Goal: Task Accomplishment & Management: Use online tool/utility

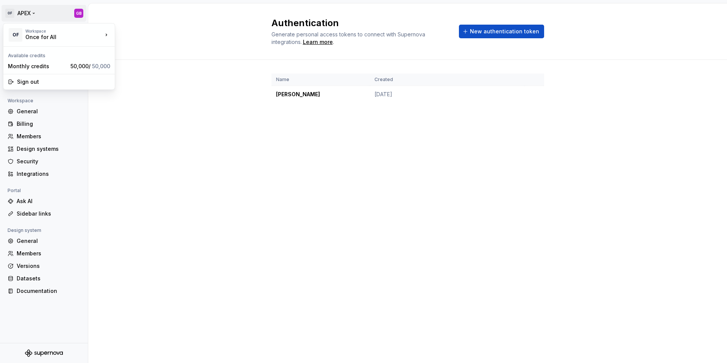
click at [26, 14] on html "OF APEX GB Back Account Profile Authentication Notifications Workspace General …" at bounding box center [363, 181] width 727 height 363
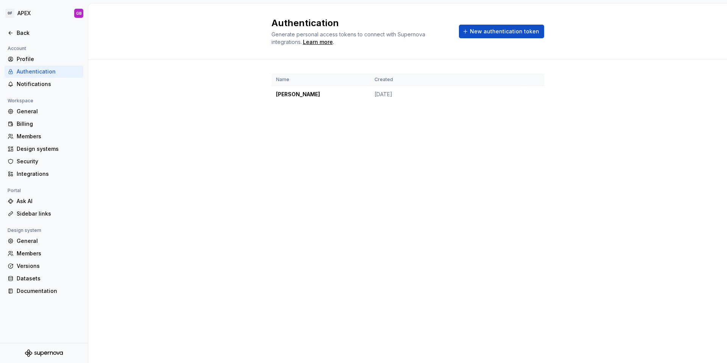
click at [114, 139] on html "OF APEX GB Back Account Profile Authentication Notifications Workspace General …" at bounding box center [363, 181] width 727 height 363
click at [21, 31] on div "Back" at bounding box center [49, 33] width 64 height 8
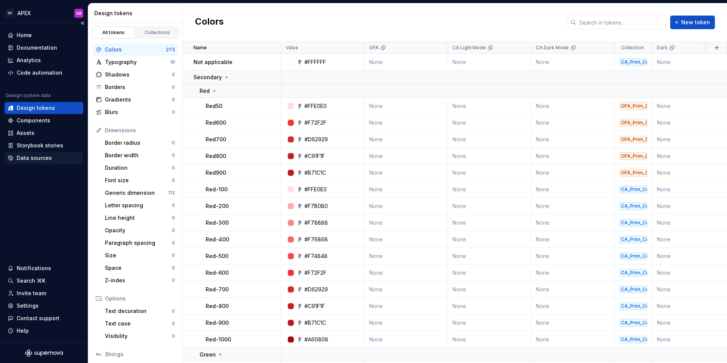
click at [33, 160] on div "Data sources" at bounding box center [34, 158] width 35 height 8
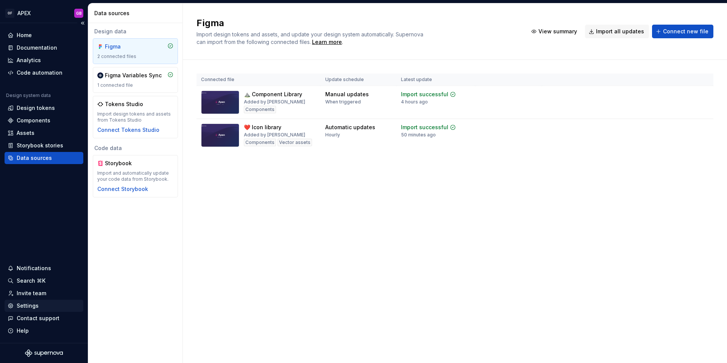
click at [32, 303] on div "Settings" at bounding box center [28, 306] width 22 height 8
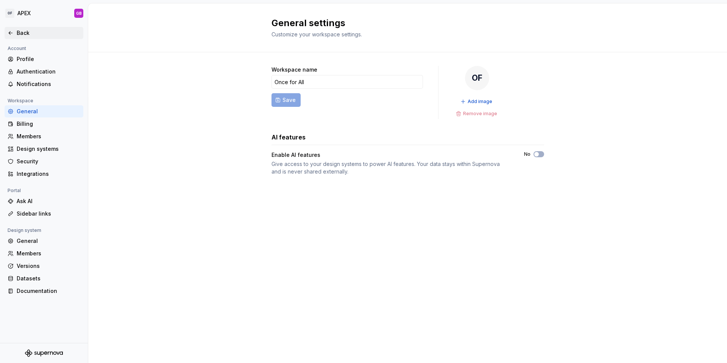
click at [21, 32] on div "Back" at bounding box center [49, 33] width 64 height 8
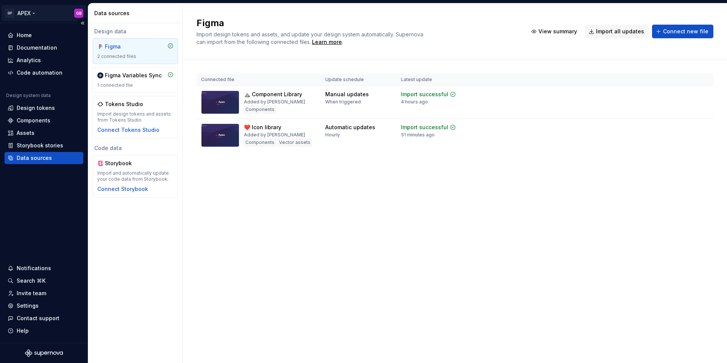
click at [24, 13] on html "OF APEX GB Home Documentation Analytics Code automation Design system data Desi…" at bounding box center [363, 181] width 727 height 363
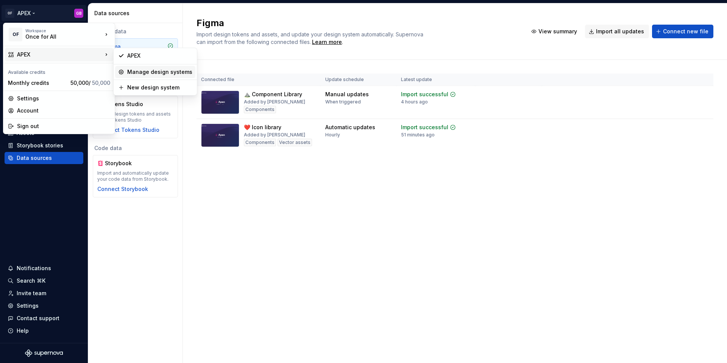
click at [145, 70] on div "Manage design systems" at bounding box center [159, 72] width 65 height 8
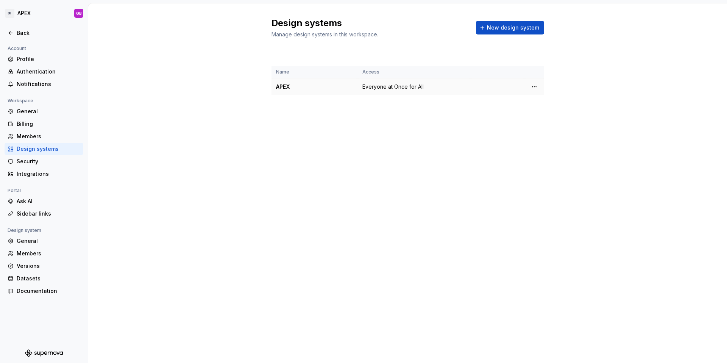
click at [287, 87] on div "APEX" at bounding box center [314, 87] width 77 height 8
click at [531, 87] on html "OF APEX GB Back Account Profile Authentication Notifications Workspace General …" at bounding box center [363, 181] width 727 height 363
click at [115, 300] on html "OF APEX GB Back Account Profile Authentication Notifications Workspace General …" at bounding box center [363, 181] width 727 height 363
click at [535, 88] on html "OF APEX GB Back Account Profile Authentication Notifications Workspace General …" at bounding box center [363, 181] width 727 height 363
click at [556, 114] on div "Design system settings" at bounding box center [579, 114] width 72 height 8
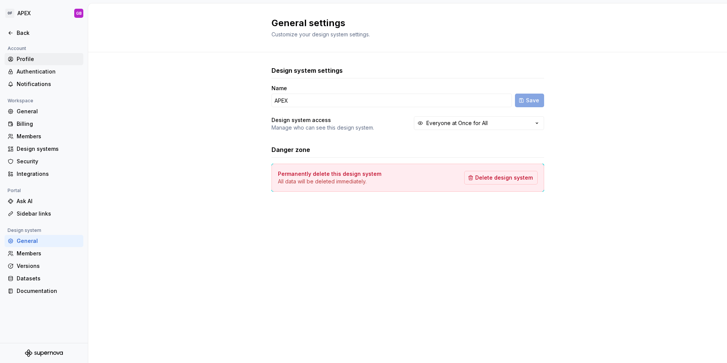
click at [32, 59] on div "Profile" at bounding box center [49, 59] width 64 height 8
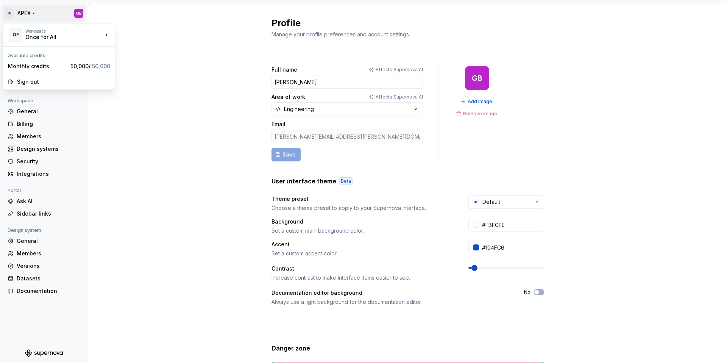
click at [24, 13] on html "OF APEX GB Back Account Profile Authentication Notifications Workspace General …" at bounding box center [363, 181] width 727 height 363
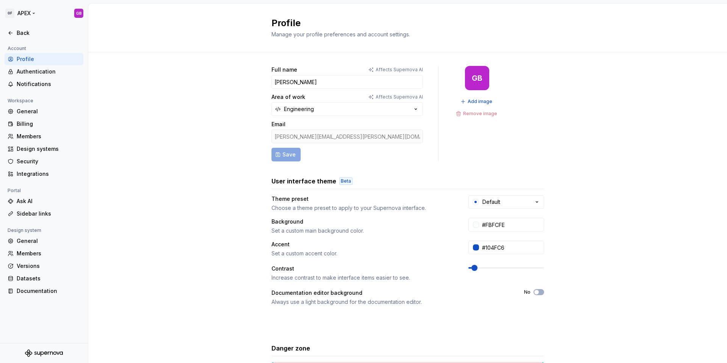
click at [22, 12] on html "OF APEX GB Back Account Profile Authentication Notifications Workspace General …" at bounding box center [363, 181] width 727 height 363
click at [8, 13] on html "OF APEX GB Back Account Profile Authentication Notifications Workspace General …" at bounding box center [363, 181] width 727 height 363
click at [128, 125] on html "OF APEX GB Back Account Profile Authentication Notifications Workspace General …" at bounding box center [363, 181] width 727 height 363
click at [26, 31] on div "Back" at bounding box center [49, 33] width 64 height 8
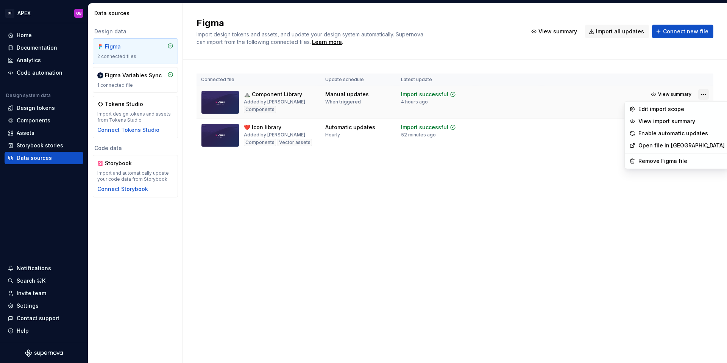
click at [702, 96] on html "OF APEX GB Home Documentation Analytics Code automation Design system data Desi…" at bounding box center [363, 181] width 727 height 363
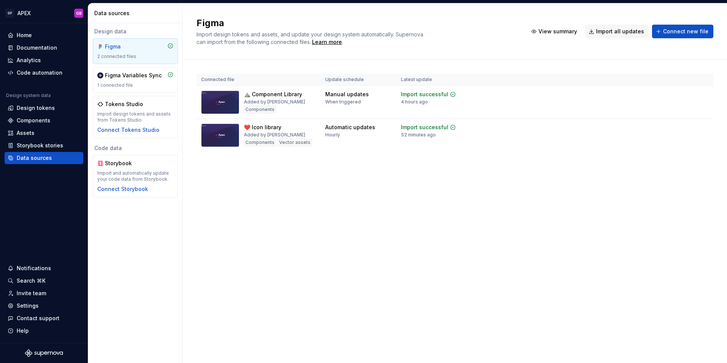
click at [553, 191] on html "OF APEX GB Home Documentation Analytics Code automation Design system data Desi…" at bounding box center [363, 181] width 727 height 363
click at [143, 79] on div "Figma Variables Sync 1 connected file" at bounding box center [135, 80] width 76 height 17
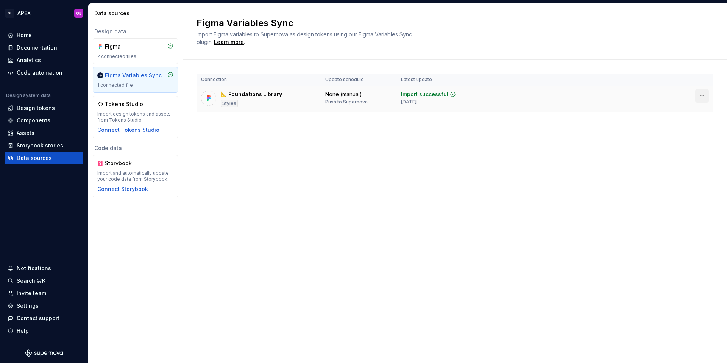
click at [701, 96] on html "OF APEX GB Home Documentation Analytics Code automation Design system data Desi…" at bounding box center [363, 181] width 727 height 363
click at [503, 159] on html "OF APEX GB Home Documentation Analytics Code automation Design system data Desi…" at bounding box center [363, 181] width 727 height 363
click at [28, 133] on div "Assets" at bounding box center [26, 133] width 18 height 8
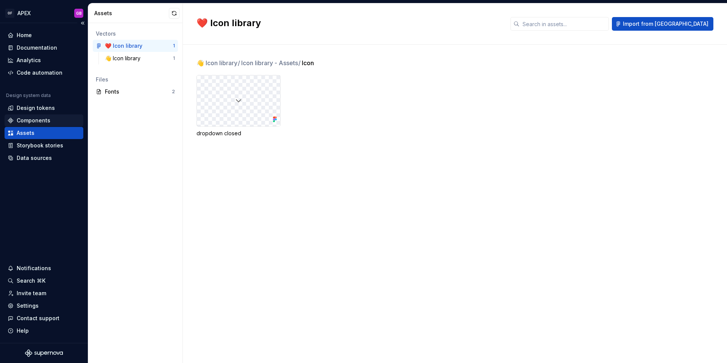
click at [32, 120] on div "Components" at bounding box center [34, 121] width 34 height 8
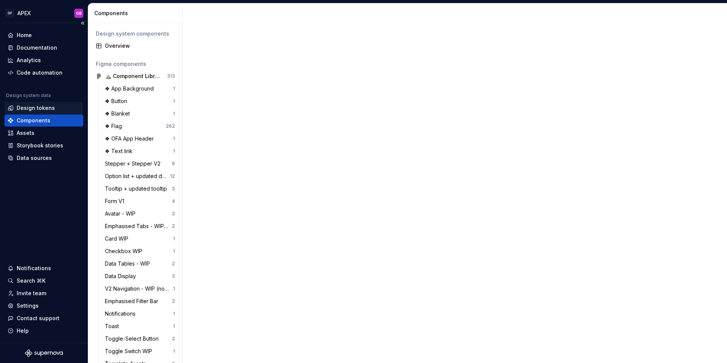
click at [33, 108] on div "Design tokens" at bounding box center [36, 108] width 38 height 8
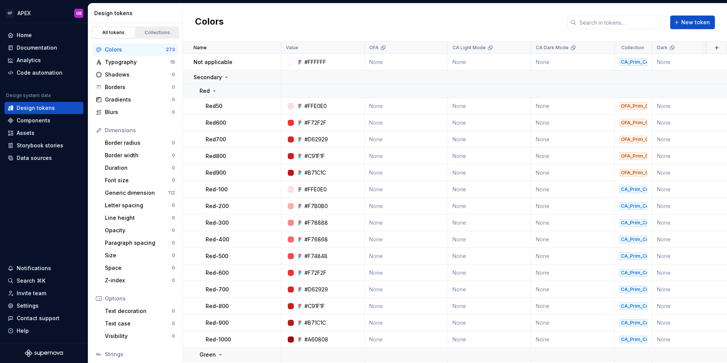
click at [153, 30] on div "Collections" at bounding box center [158, 33] width 38 height 6
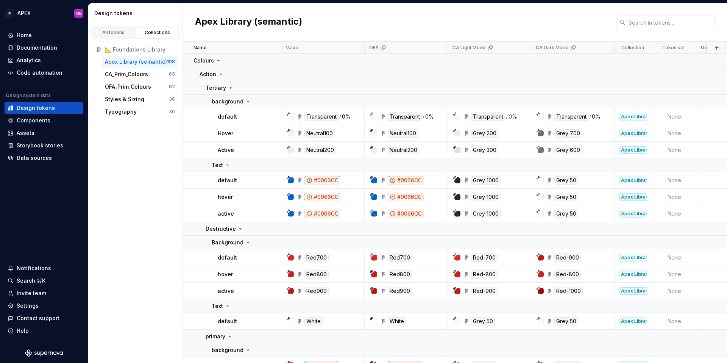
click at [129, 62] on div "Apex Library (semantic)" at bounding box center [136, 62] width 62 height 8
click at [131, 73] on div "CA_Prim_Colours" at bounding box center [126, 74] width 43 height 8
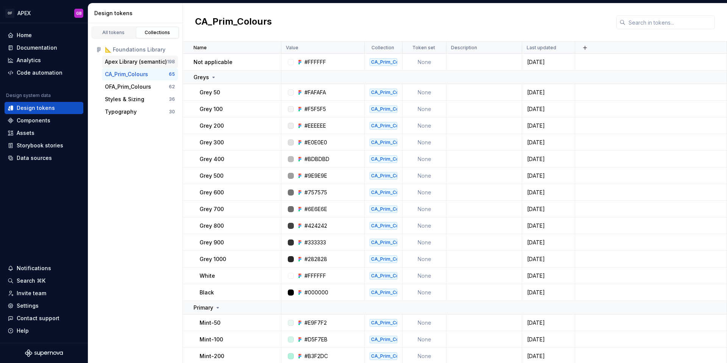
click at [130, 62] on div "Apex Library (semantic)" at bounding box center [136, 62] width 62 height 8
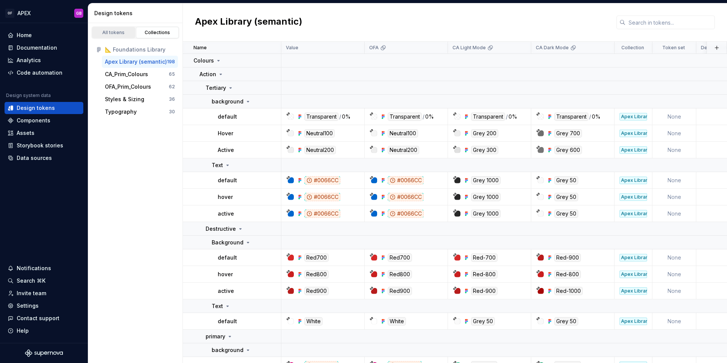
click at [112, 34] on div "All tokens" at bounding box center [114, 33] width 38 height 6
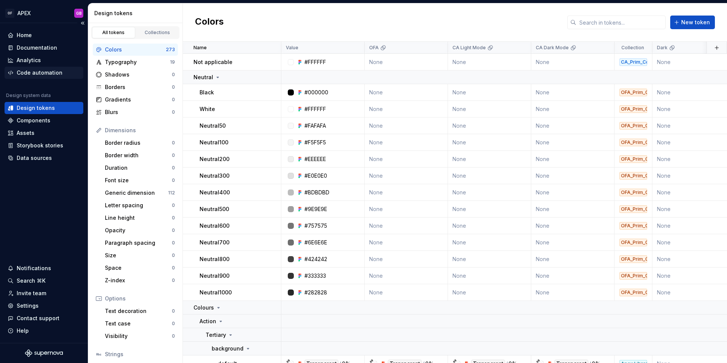
click at [34, 72] on div "Code automation" at bounding box center [40, 73] width 46 height 8
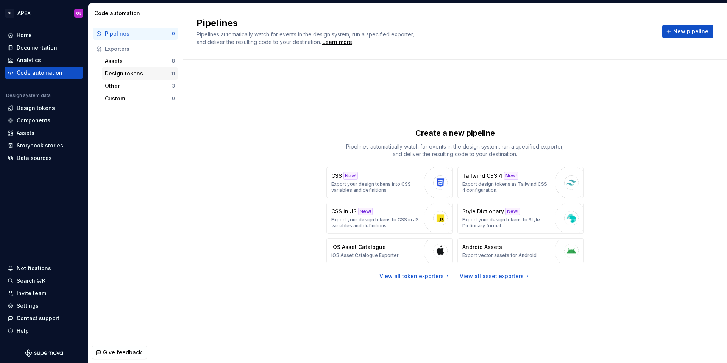
click at [127, 71] on div "Design tokens" at bounding box center [138, 74] width 66 height 8
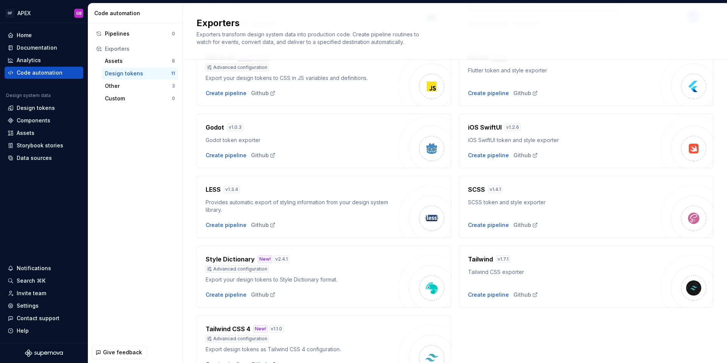
scroll to position [120, 0]
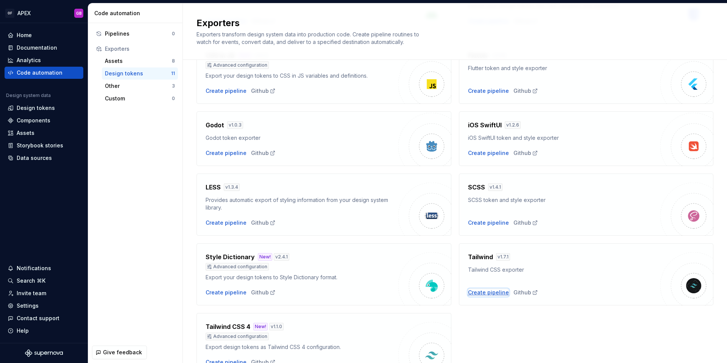
click at [498, 293] on div "Create pipeline" at bounding box center [488, 292] width 41 height 8
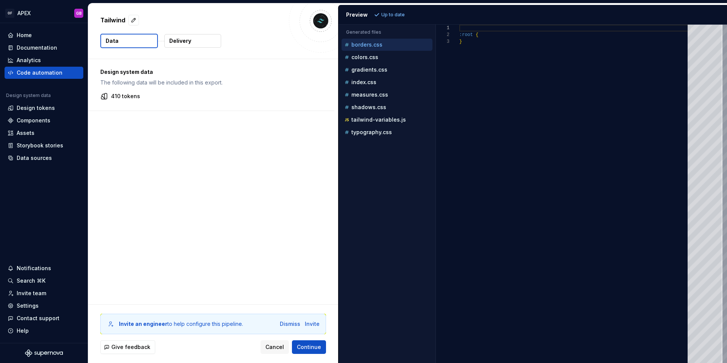
click at [185, 42] on p "Delivery" at bounding box center [180, 41] width 22 height 8
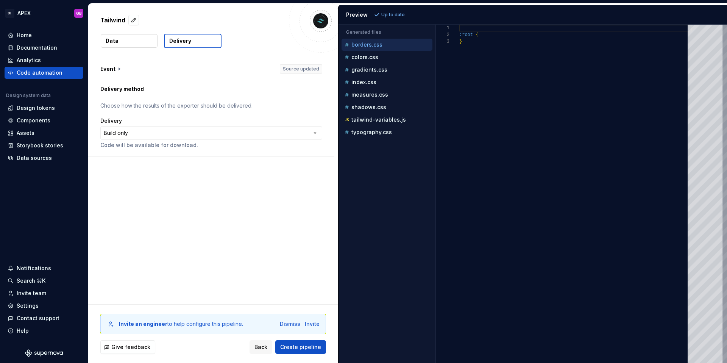
click at [179, 39] on p "Delivery" at bounding box center [180, 41] width 22 height 8
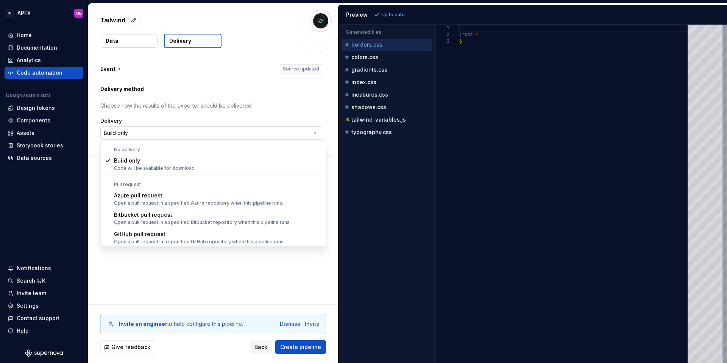
click at [141, 134] on html "**********" at bounding box center [363, 181] width 727 height 363
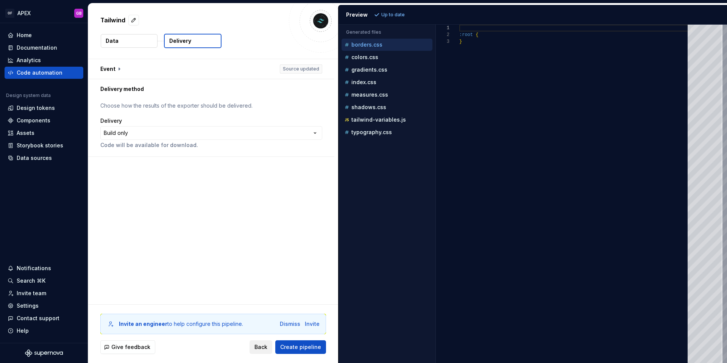
click at [262, 344] on span "Back" at bounding box center [260, 347] width 13 height 8
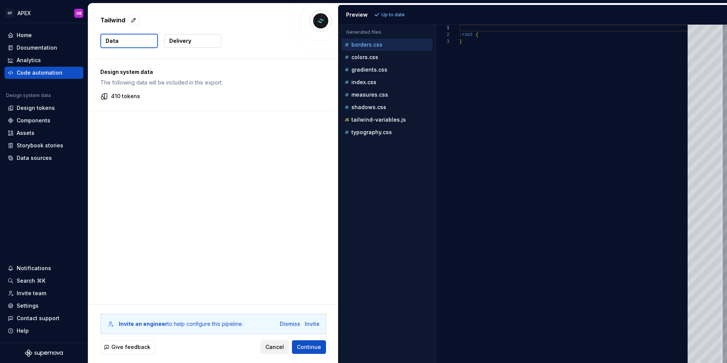
click at [275, 347] on span "Cancel" at bounding box center [274, 347] width 19 height 8
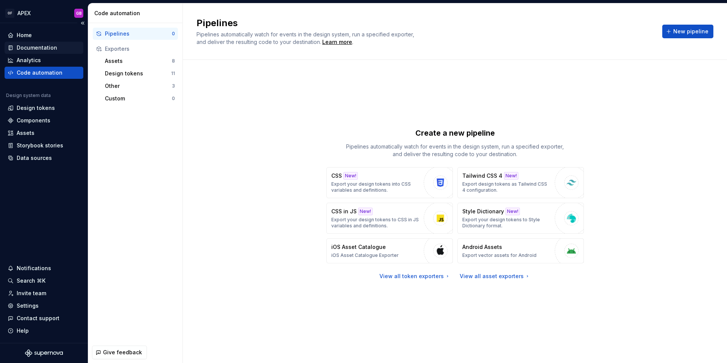
click at [28, 46] on div "Documentation" at bounding box center [37, 48] width 40 height 8
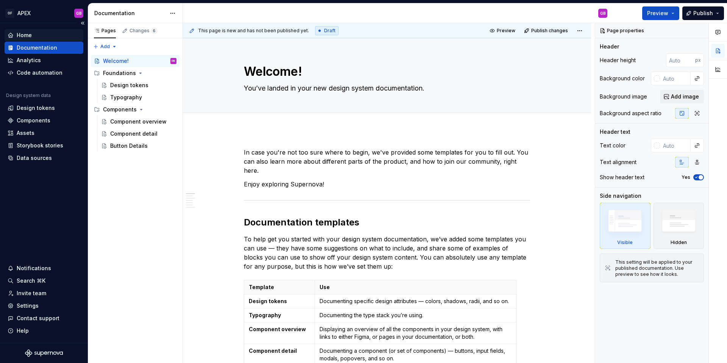
click at [23, 34] on div "Home" at bounding box center [24, 35] width 15 height 8
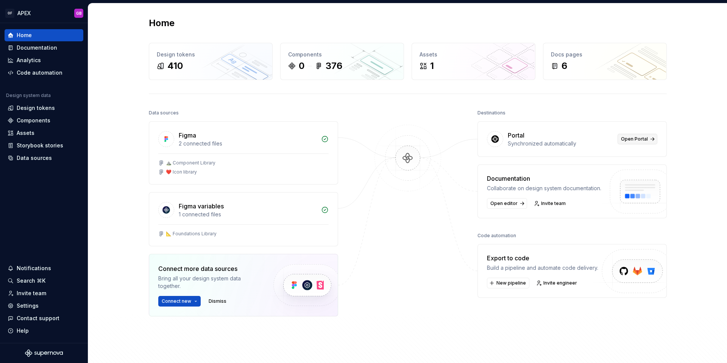
click at [637, 140] on span "Open Portal" at bounding box center [634, 139] width 27 height 6
click at [204, 70] on div "410" at bounding box center [211, 66] width 108 height 12
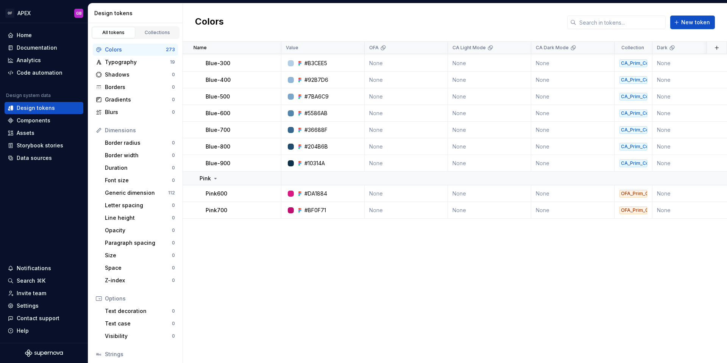
scroll to position [302, 0]
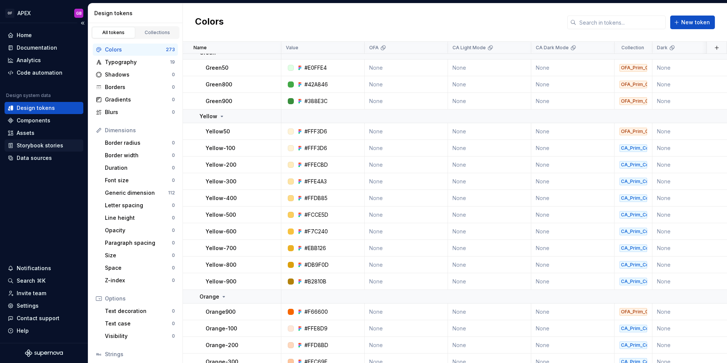
click at [34, 146] on div "Storybook stories" at bounding box center [40, 146] width 47 height 8
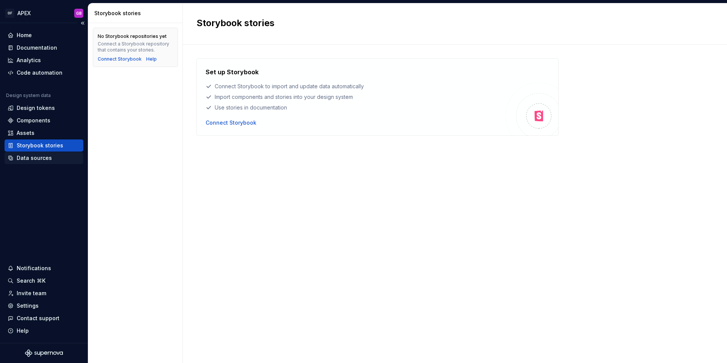
click at [31, 159] on div "Data sources" at bounding box center [34, 158] width 35 height 8
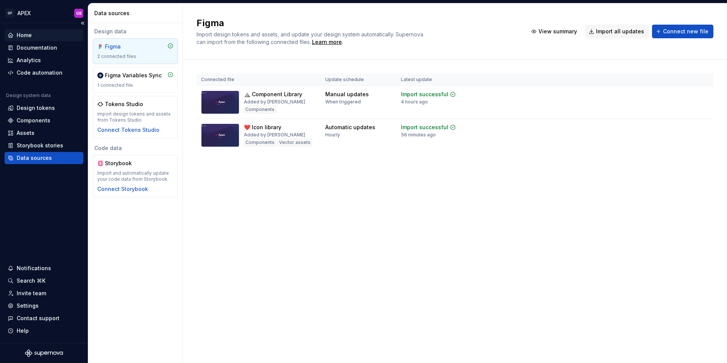
click at [22, 32] on div "Home" at bounding box center [24, 35] width 15 height 8
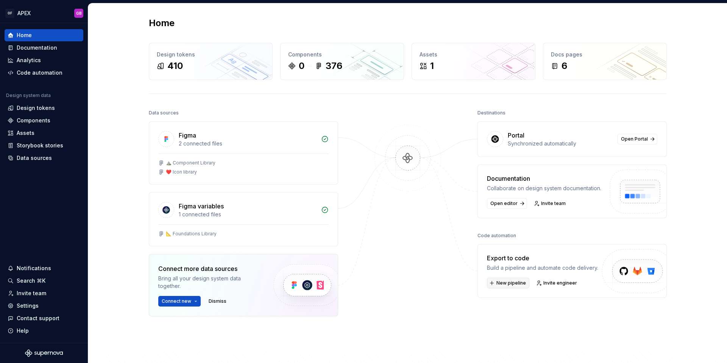
click at [507, 283] on span "New pipeline" at bounding box center [511, 283] width 30 height 6
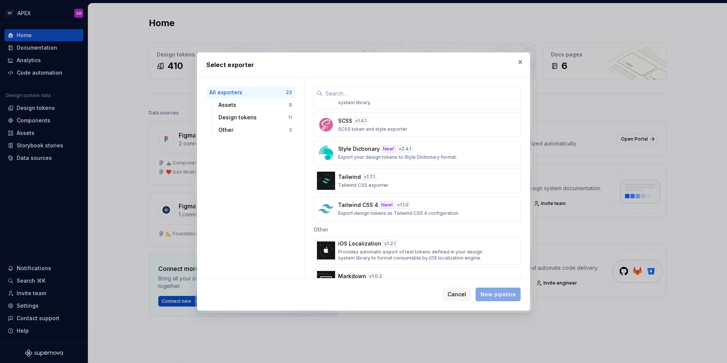
scroll to position [440, 0]
click at [368, 202] on p "Tailwind CSS 4" at bounding box center [358, 203] width 40 height 8
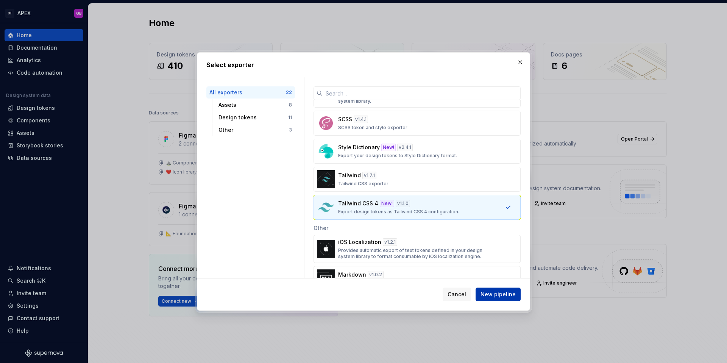
click at [496, 290] on span "New pipeline" at bounding box center [497, 294] width 35 height 8
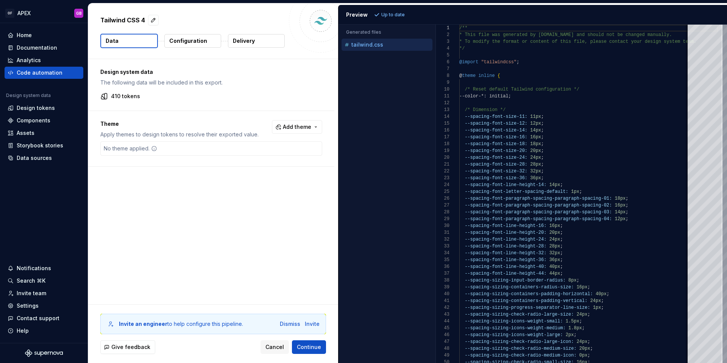
click at [252, 39] on p "Delivery" at bounding box center [244, 41] width 22 height 8
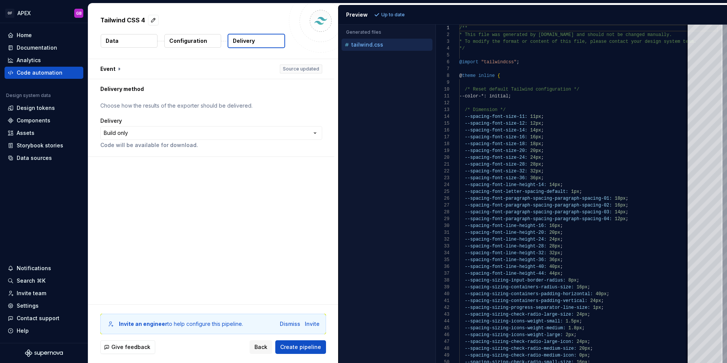
click at [198, 42] on p "Configuration" at bounding box center [188, 41] width 38 height 8
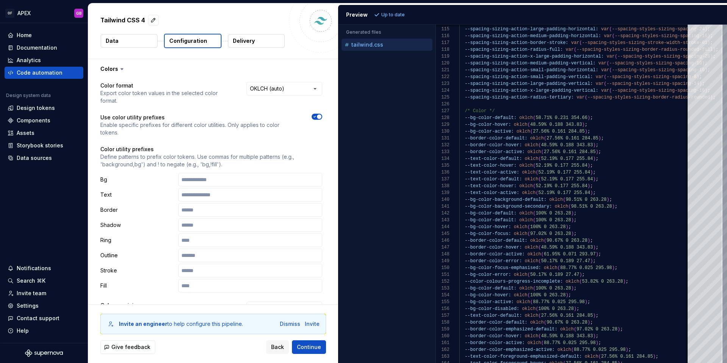
click at [133, 45] on button "Data" at bounding box center [129, 41] width 57 height 14
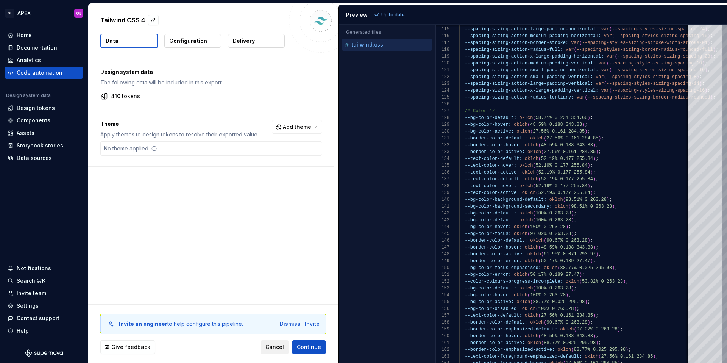
click at [275, 349] on span "Cancel" at bounding box center [274, 347] width 19 height 8
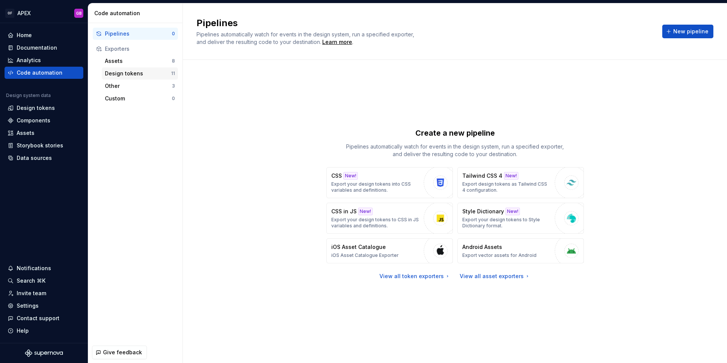
click at [119, 73] on div "Design tokens" at bounding box center [138, 74] width 66 height 8
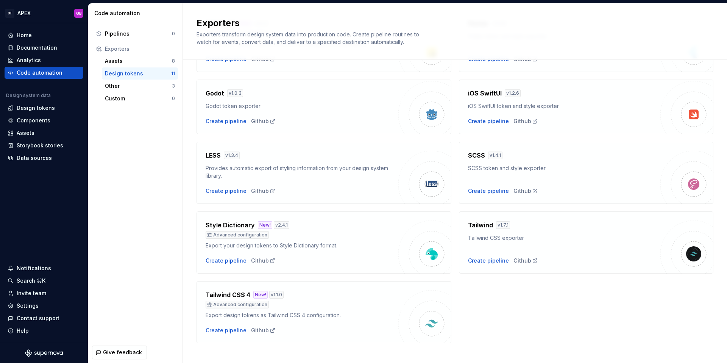
scroll to position [160, 0]
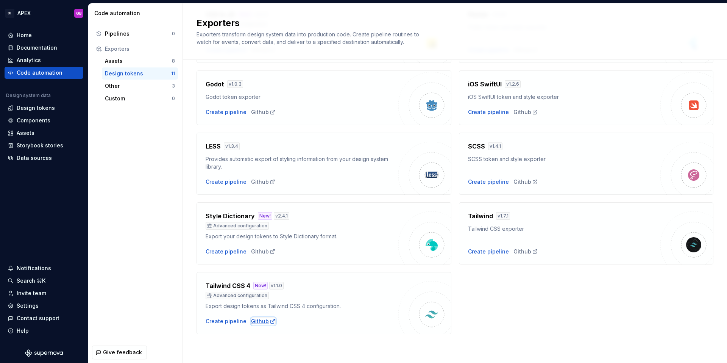
click at [255, 321] on div "Github" at bounding box center [263, 321] width 25 height 8
click at [220, 322] on div "Create pipeline" at bounding box center [226, 321] width 41 height 8
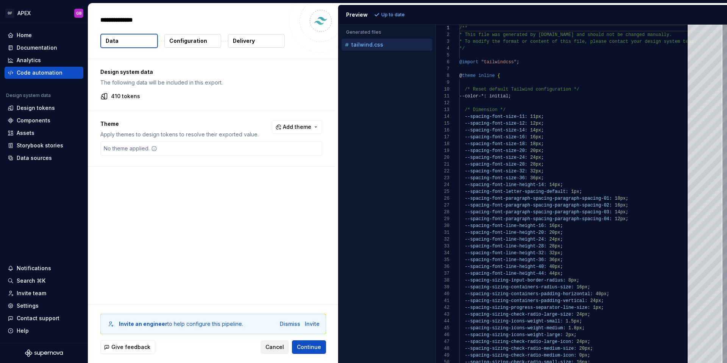
click at [278, 347] on span "Cancel" at bounding box center [274, 347] width 19 height 8
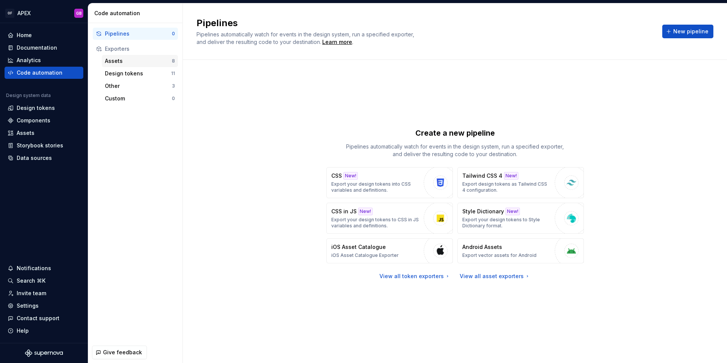
click at [114, 62] on div "Assets" at bounding box center [138, 61] width 67 height 8
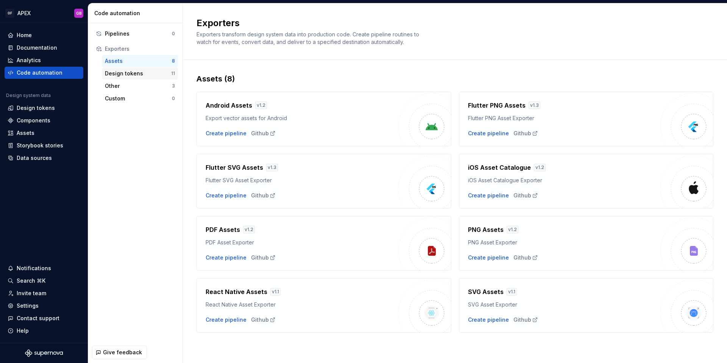
click at [128, 75] on div "Design tokens" at bounding box center [138, 74] width 66 height 8
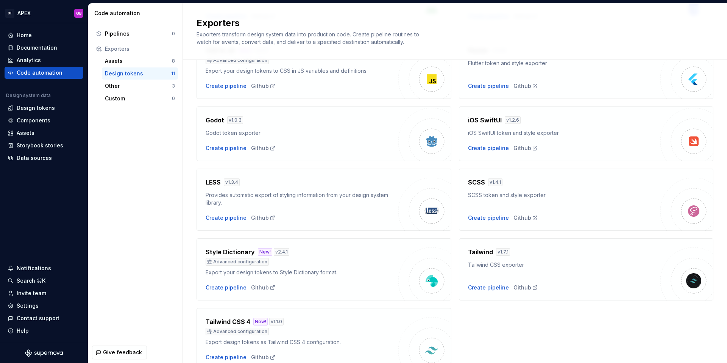
scroll to position [160, 0]
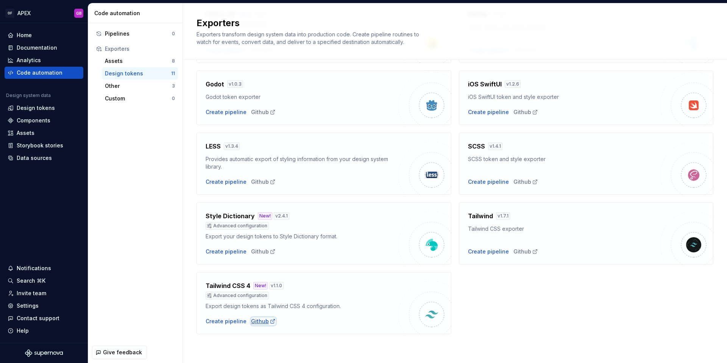
click at [259, 322] on div "Github" at bounding box center [263, 321] width 25 height 8
click at [225, 320] on div "Create pipeline" at bounding box center [226, 321] width 41 height 8
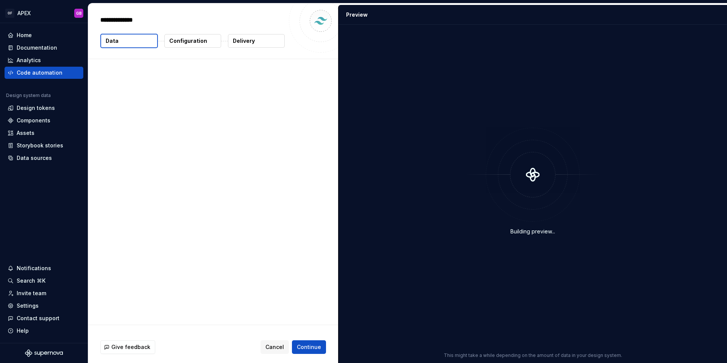
type textarea "*"
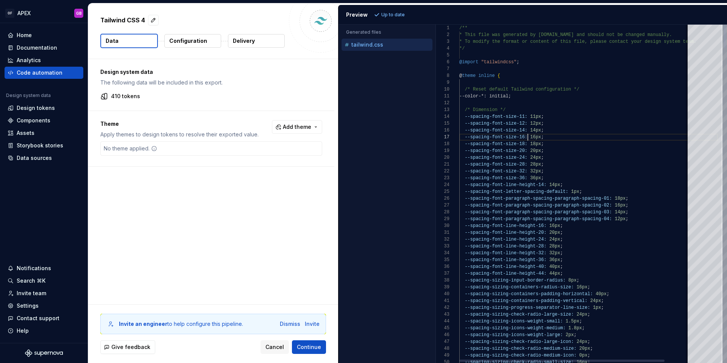
scroll to position [41, 69]
type textarea "**********"
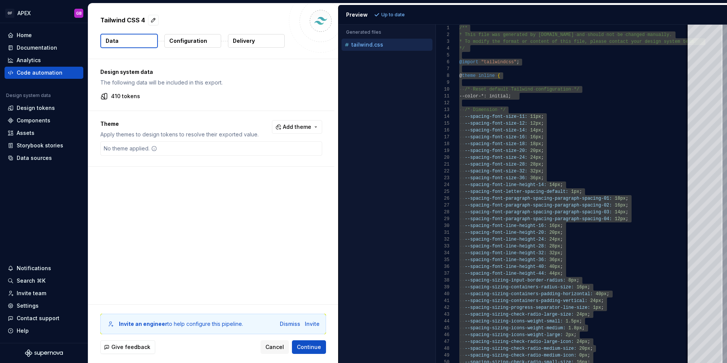
click at [197, 42] on p "Configuration" at bounding box center [188, 41] width 38 height 8
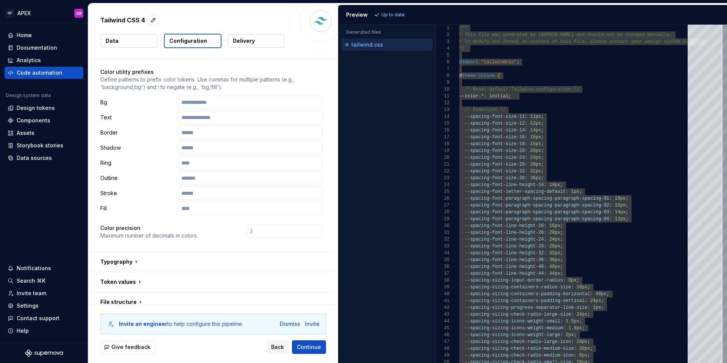
scroll to position [69, 0]
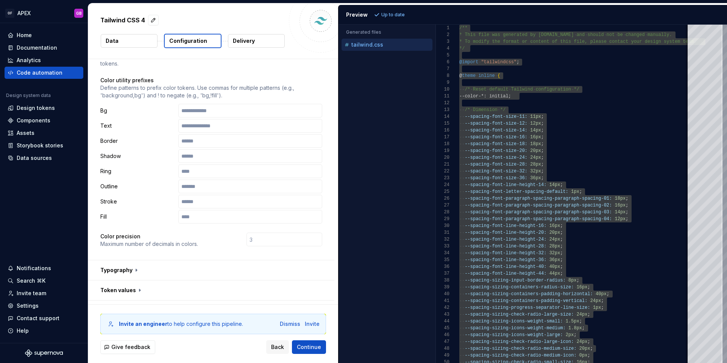
click at [246, 42] on p "Delivery" at bounding box center [244, 41] width 22 height 8
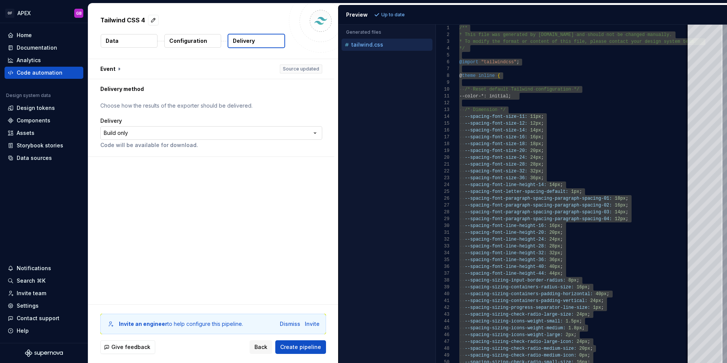
click at [202, 131] on html "**********" at bounding box center [363, 181] width 727 height 363
click at [141, 42] on button "Data" at bounding box center [129, 41] width 57 height 14
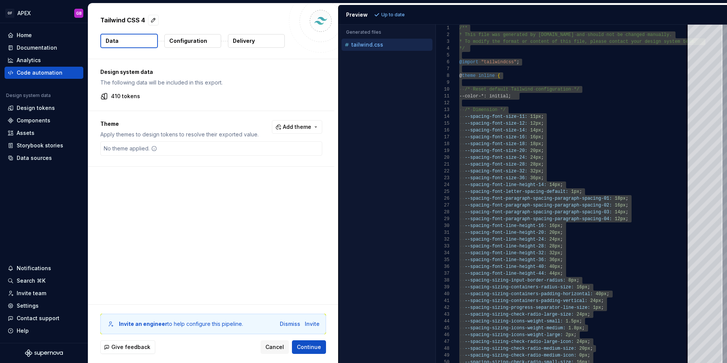
click at [187, 42] on p "Configuration" at bounding box center [188, 41] width 38 height 8
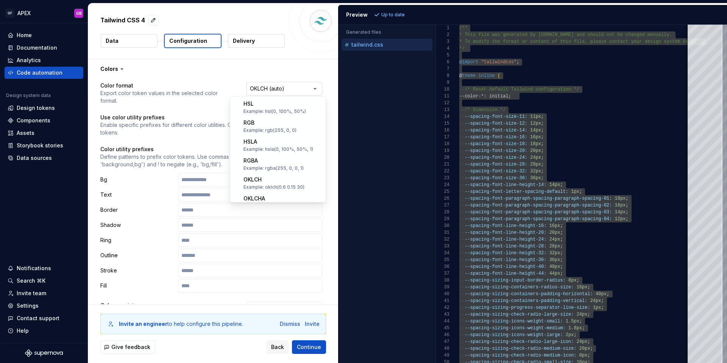
click at [273, 88] on html "**********" at bounding box center [363, 181] width 727 height 363
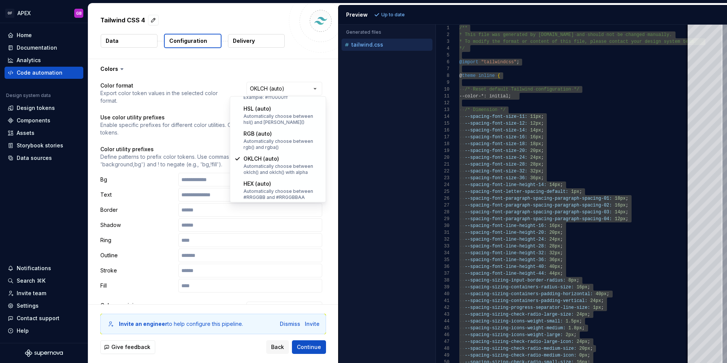
scroll to position [148, 0]
select select "**********"
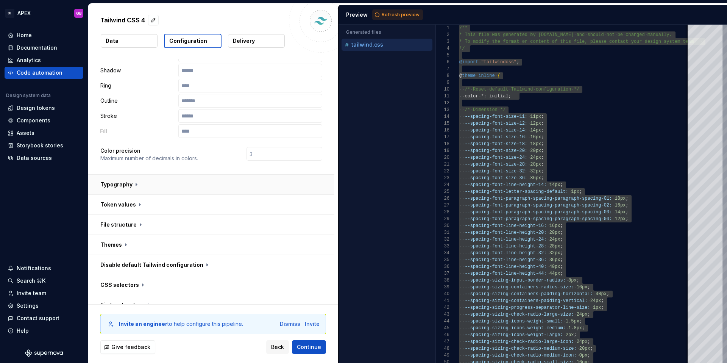
scroll to position [155, 0]
click at [140, 194] on button "button" at bounding box center [211, 204] width 246 height 20
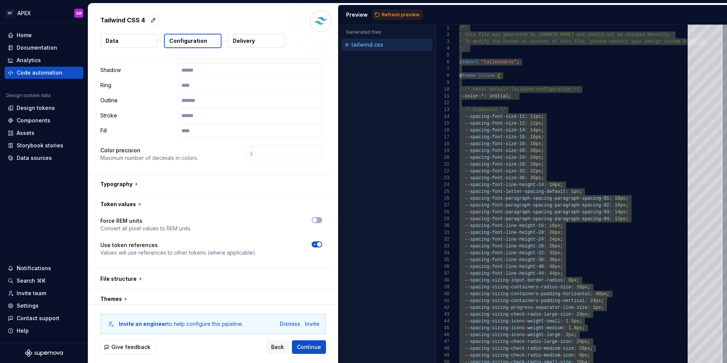
click at [140, 200] on icon at bounding box center [140, 204] width 8 height 8
click at [139, 204] on icon at bounding box center [140, 204] width 2 height 1
click at [133, 194] on button "button" at bounding box center [211, 204] width 246 height 20
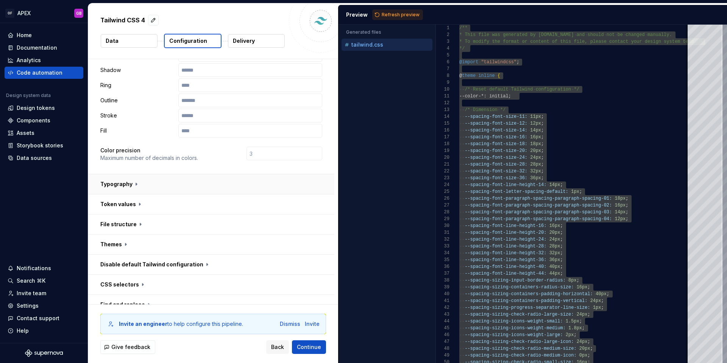
click at [134, 174] on button "button" at bounding box center [211, 184] width 246 height 20
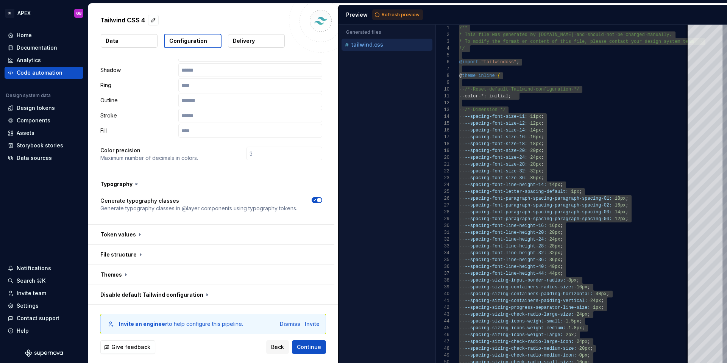
click at [134, 180] on icon at bounding box center [136, 184] width 8 height 8
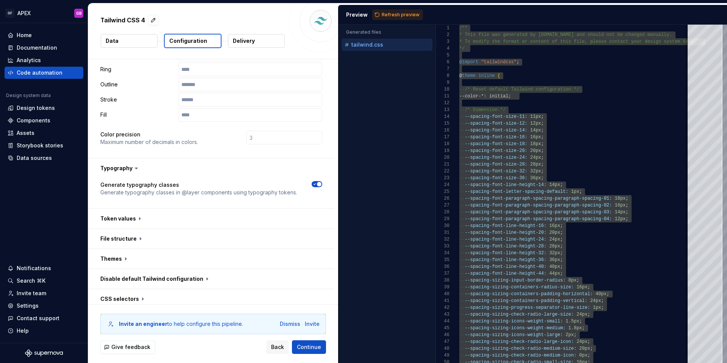
scroll to position [178, 0]
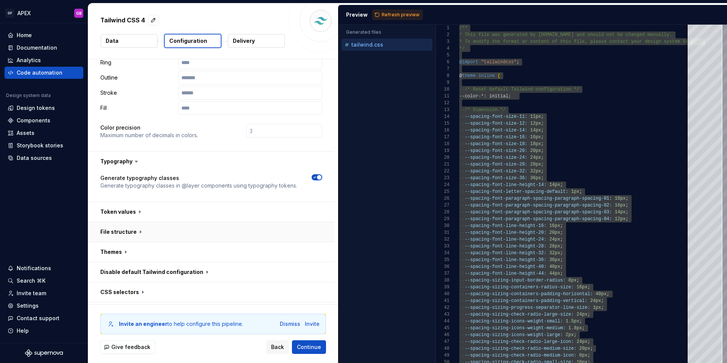
click at [137, 222] on button "button" at bounding box center [211, 232] width 246 height 20
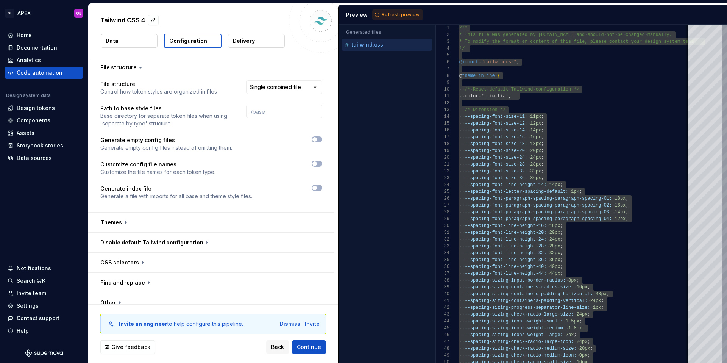
scroll to position [355, 0]
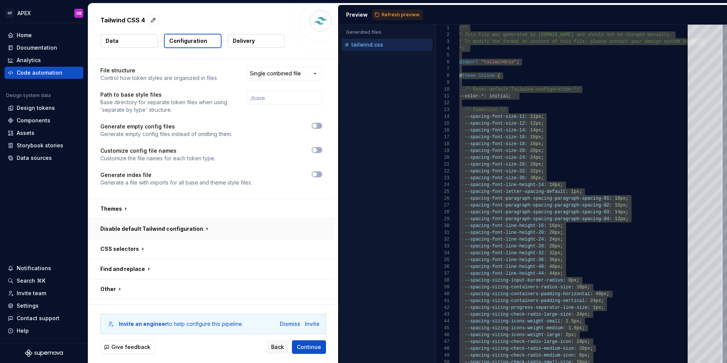
click at [163, 219] on button "button" at bounding box center [211, 229] width 246 height 20
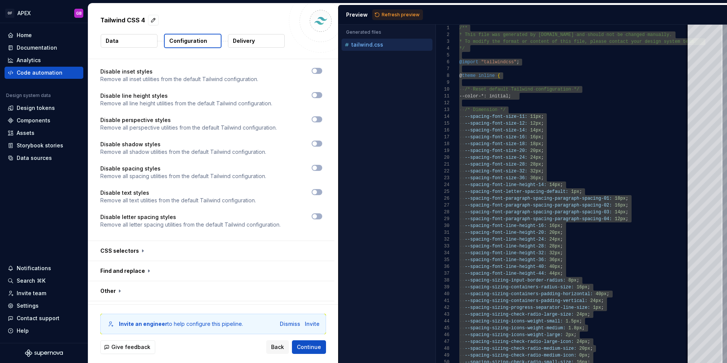
scroll to position [773, 0]
click at [146, 239] on button "button" at bounding box center [211, 249] width 246 height 20
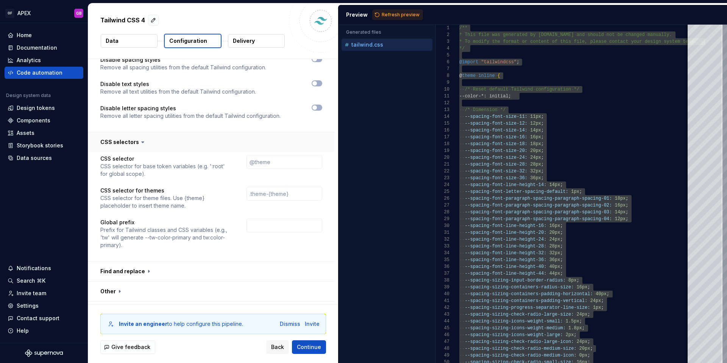
scroll to position [882, 0]
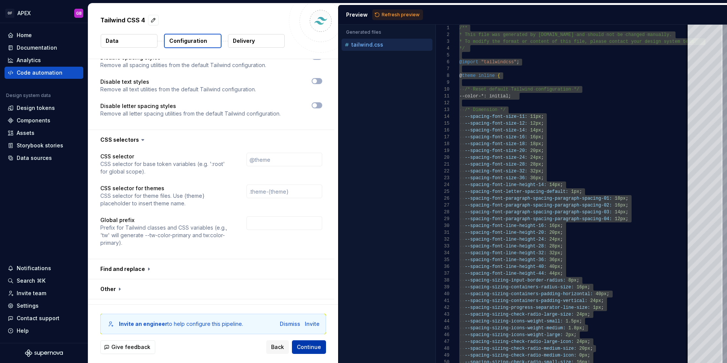
click at [307, 346] on span "Continue" at bounding box center [309, 347] width 24 height 8
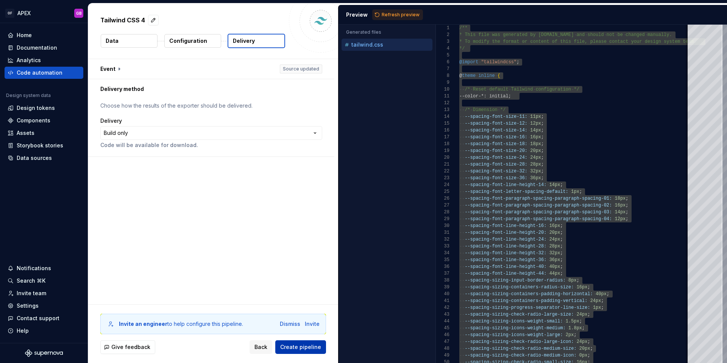
click at [297, 347] on span "Create pipeline" at bounding box center [300, 347] width 41 height 8
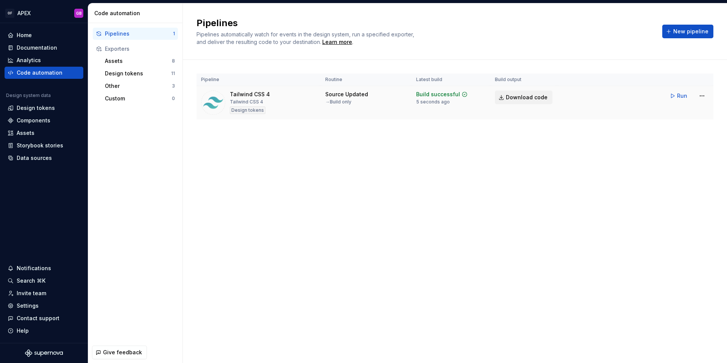
click at [524, 97] on span "Download code" at bounding box center [527, 97] width 42 height 8
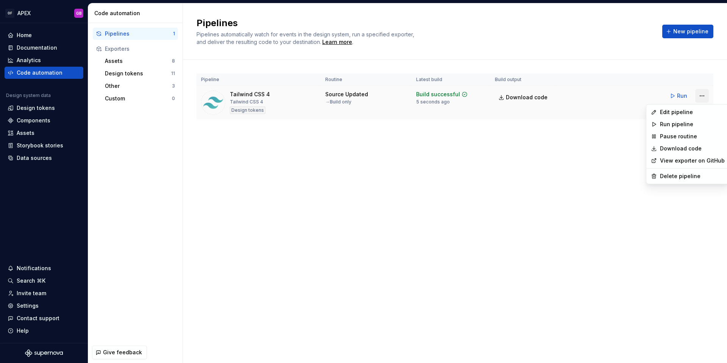
click at [702, 95] on html "OF APEX GB Home Documentation Analytics Code automation Design system data Desi…" at bounding box center [363, 181] width 727 height 363
click at [676, 112] on div "Edit pipeline" at bounding box center [692, 112] width 65 height 8
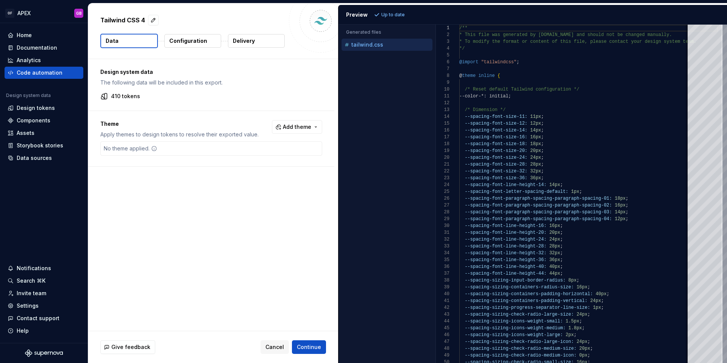
click at [187, 43] on p "Configuration" at bounding box center [188, 41] width 38 height 8
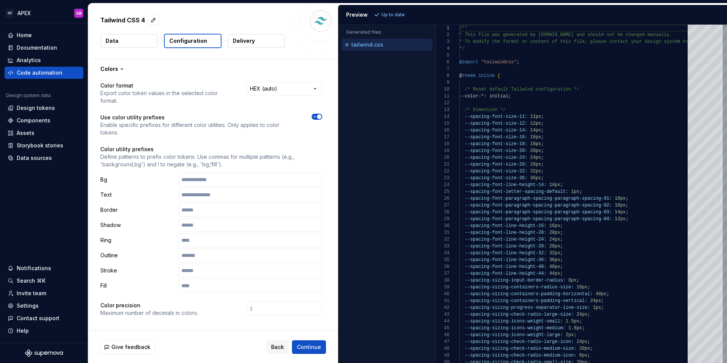
click at [244, 42] on p "Delivery" at bounding box center [244, 41] width 22 height 8
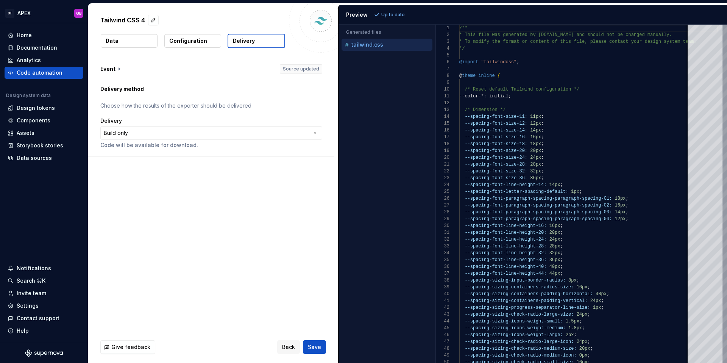
click at [123, 42] on button "Data" at bounding box center [129, 41] width 57 height 14
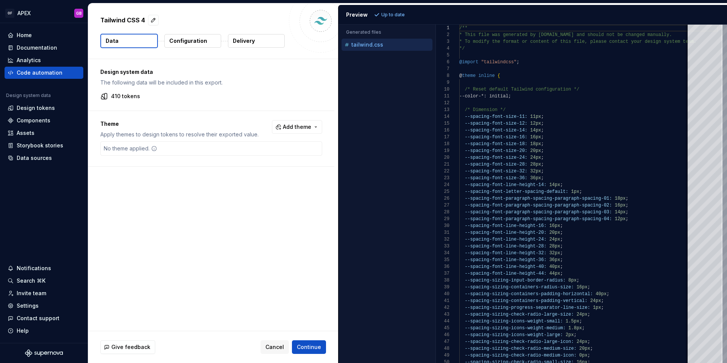
click at [180, 40] on p "Configuration" at bounding box center [188, 41] width 38 height 8
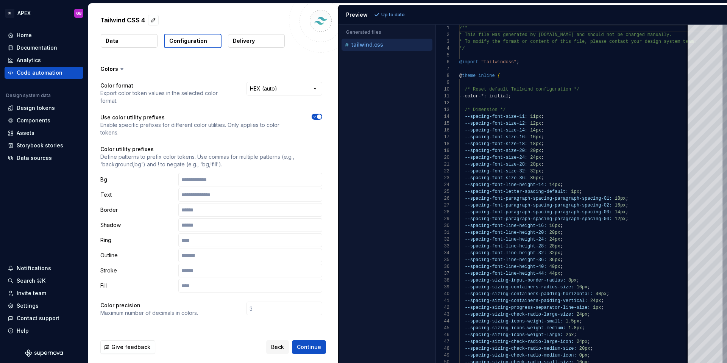
click at [133, 42] on button "Data" at bounding box center [129, 41] width 57 height 14
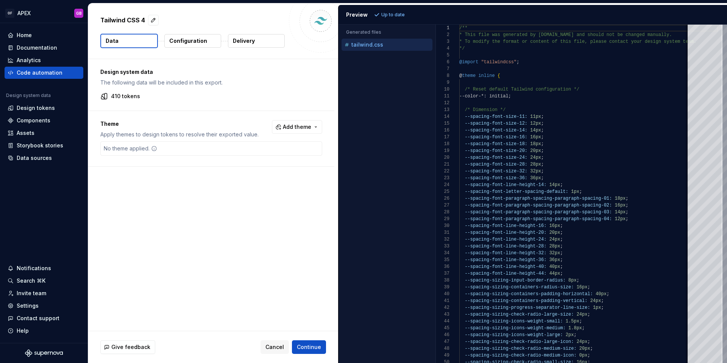
click at [153, 84] on p "The following data will be included in this export." at bounding box center [211, 83] width 222 height 8
click at [132, 96] on p "410 tokens" at bounding box center [125, 96] width 29 height 8
click at [192, 41] on p "Configuration" at bounding box center [188, 41] width 38 height 8
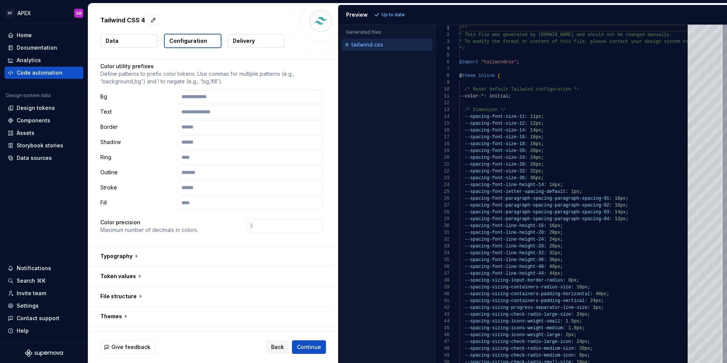
scroll to position [164, 0]
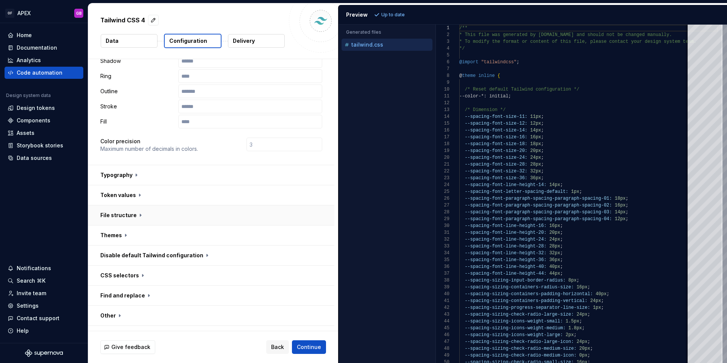
click at [142, 205] on button "button" at bounding box center [211, 215] width 246 height 20
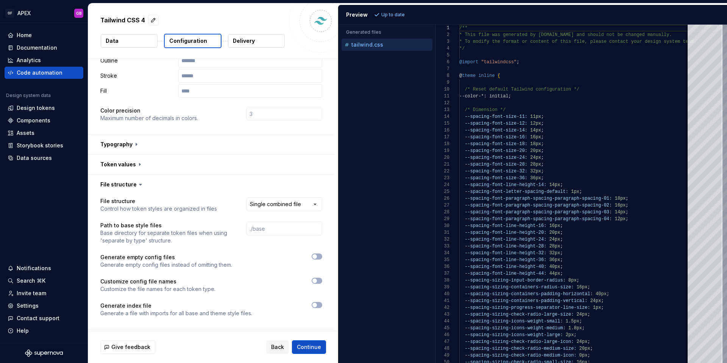
scroll to position [215, 0]
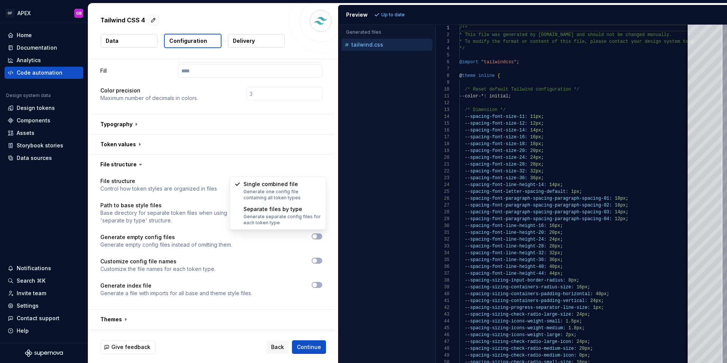
click at [284, 170] on html "**********" at bounding box center [363, 181] width 727 height 363
select select "**********"
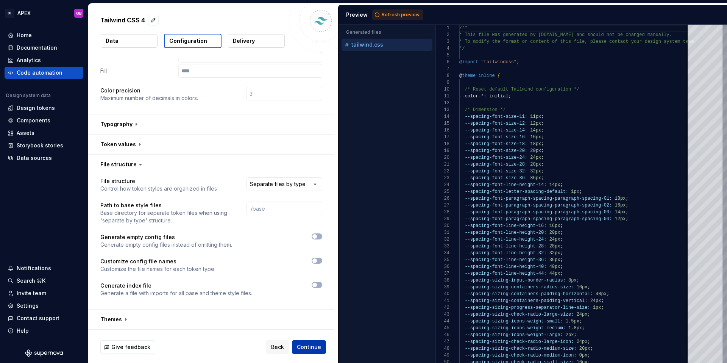
click at [308, 346] on span "Continue" at bounding box center [309, 347] width 24 height 8
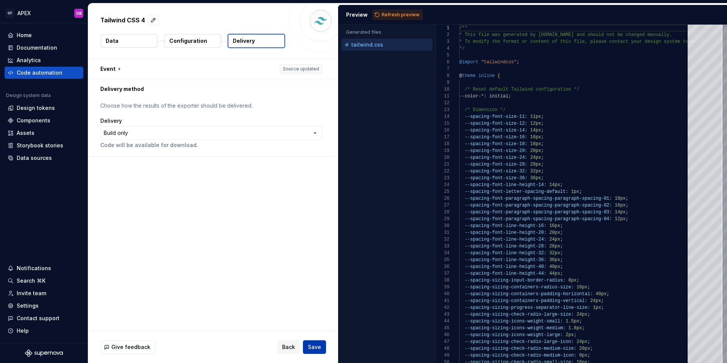
click at [315, 344] on span "Save" at bounding box center [314, 347] width 13 height 8
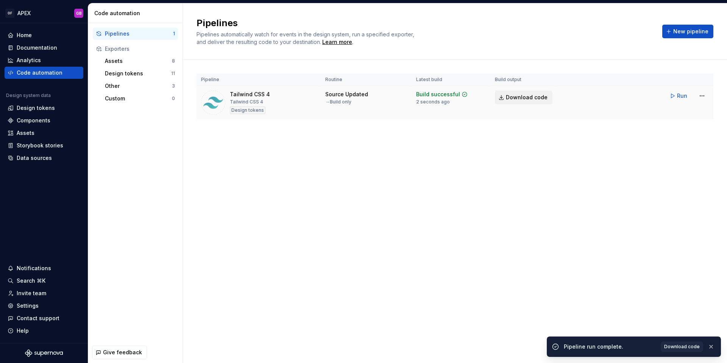
click at [528, 96] on span "Download code" at bounding box center [527, 97] width 42 height 8
